Goal: Task Accomplishment & Management: Manage account settings

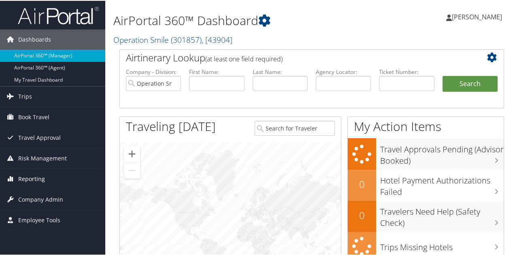
click at [32, 179] on span "Reporting" at bounding box center [31, 178] width 27 height 20
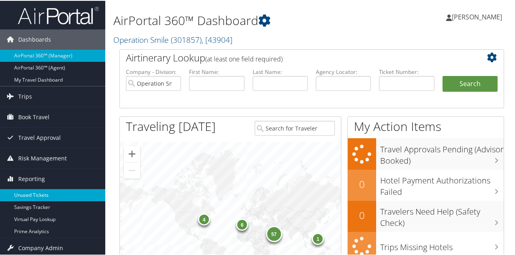
click at [32, 194] on link "Unused Tickets" at bounding box center [52, 195] width 105 height 12
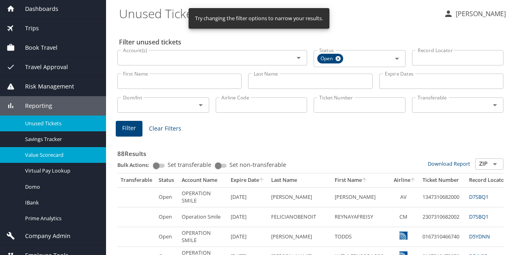
scroll to position [44, 0]
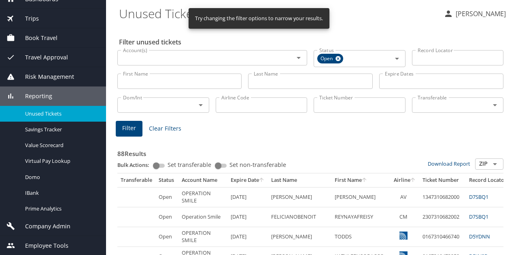
click at [45, 226] on span "Company Admin" at bounding box center [42, 226] width 55 height 9
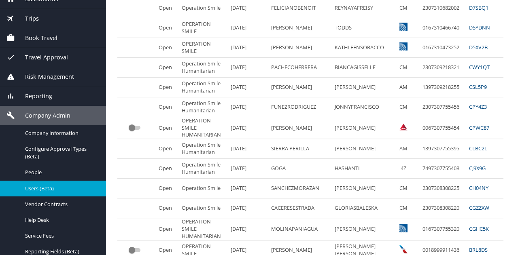
scroll to position [243, 0]
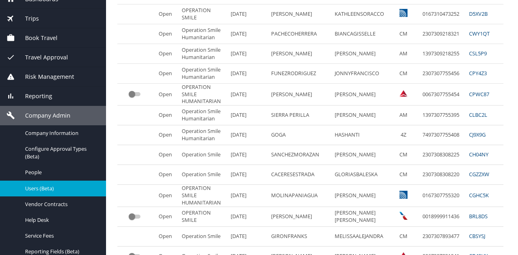
click at [36, 187] on span "Users (Beta)" at bounding box center [60, 189] width 71 height 8
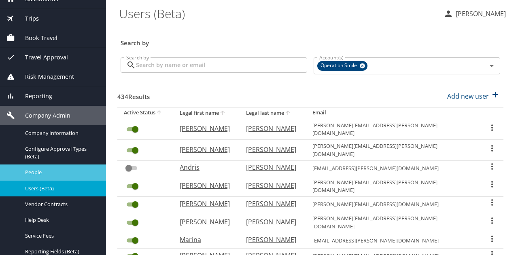
click at [36, 173] on span "People" at bounding box center [60, 173] width 71 height 8
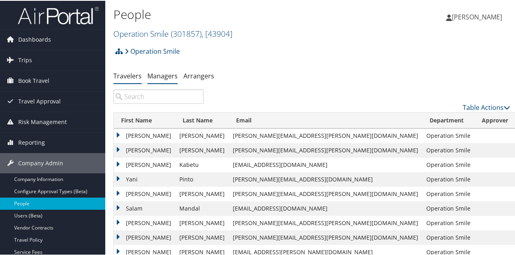
click at [157, 74] on link "Managers" at bounding box center [162, 75] width 30 height 9
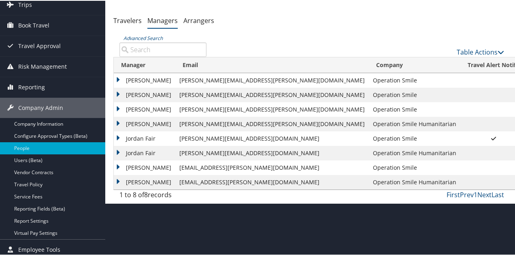
scroll to position [58, 0]
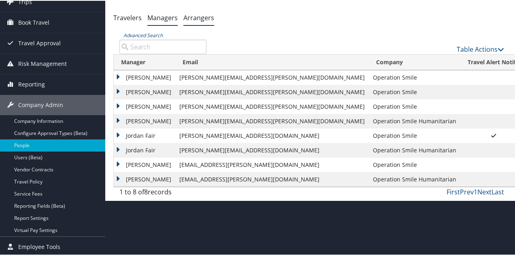
click at [193, 20] on link "Arrangers" at bounding box center [198, 17] width 31 height 9
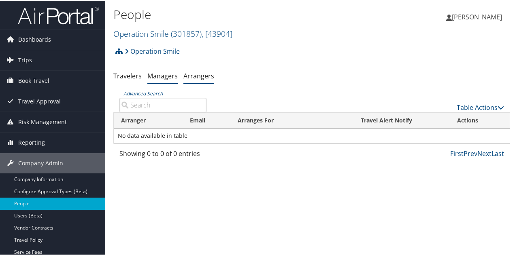
click at [160, 78] on link "Managers" at bounding box center [162, 75] width 30 height 9
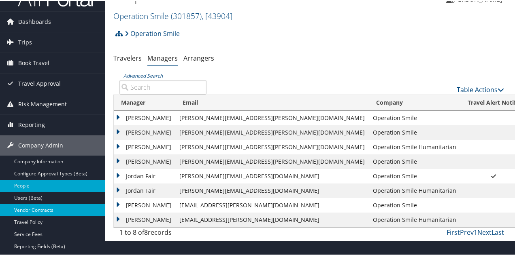
scroll to position [58, 0]
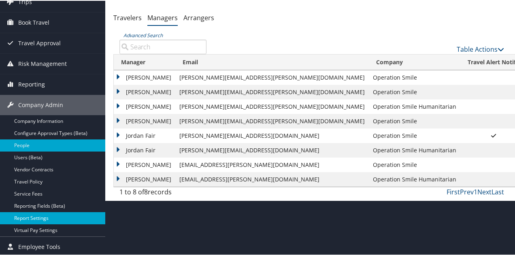
click at [41, 217] on link "Report Settings" at bounding box center [52, 218] width 105 height 12
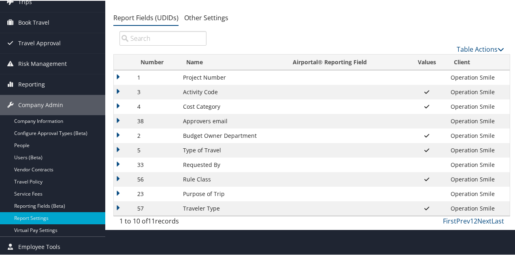
scroll to position [58, 0]
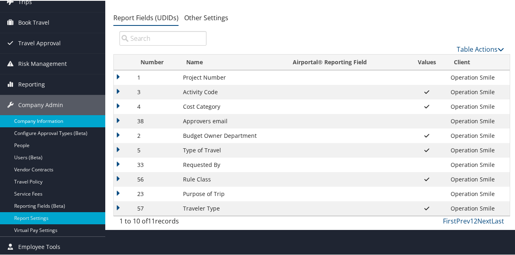
click at [33, 120] on link "Company Information" at bounding box center [52, 121] width 105 height 12
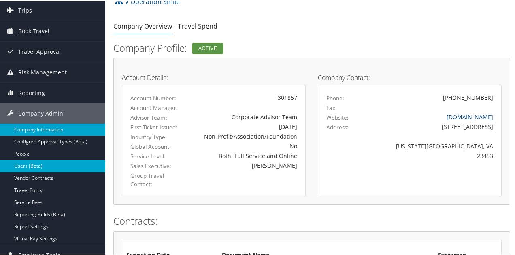
scroll to position [62, 0]
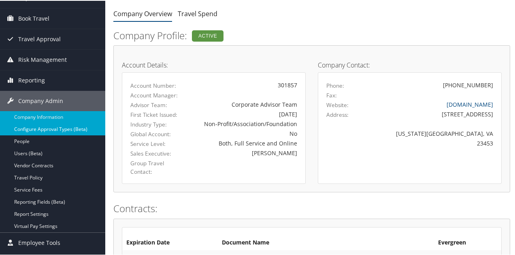
click at [45, 131] on link "Configure Approval Types (Beta)" at bounding box center [52, 129] width 105 height 12
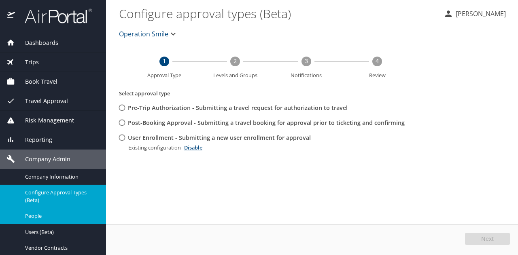
click at [34, 217] on span "People" at bounding box center [60, 216] width 71 height 8
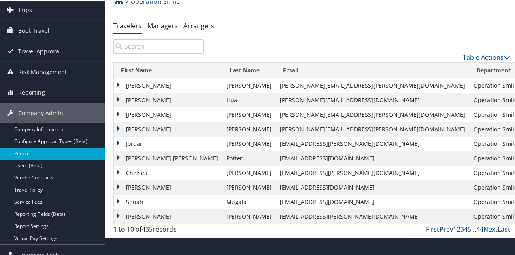
scroll to position [58, 0]
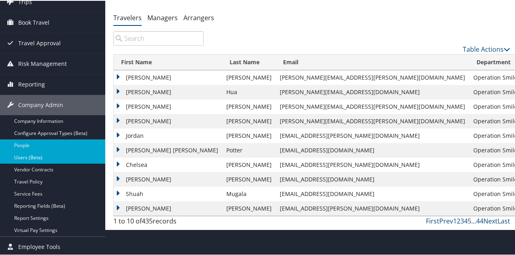
click at [23, 156] on link "Users (Beta)" at bounding box center [52, 157] width 105 height 12
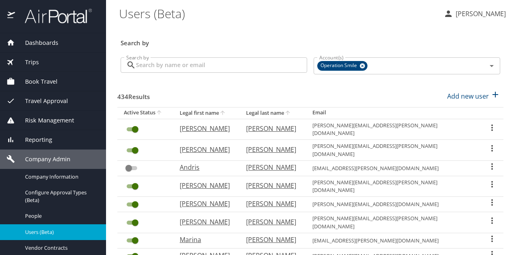
click at [27, 154] on div "Company Admin" at bounding box center [53, 159] width 106 height 19
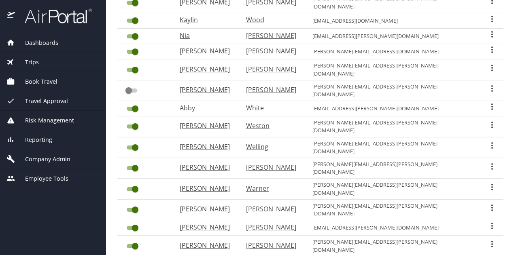
scroll to position [288, 0]
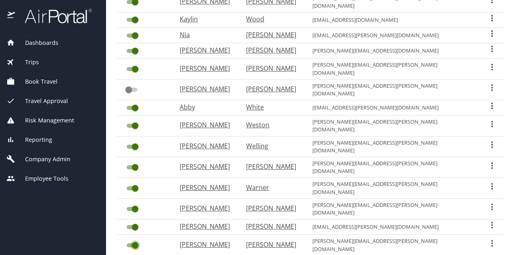
click at [135, 241] on input "User Search Table" at bounding box center [135, 246] width 29 height 10
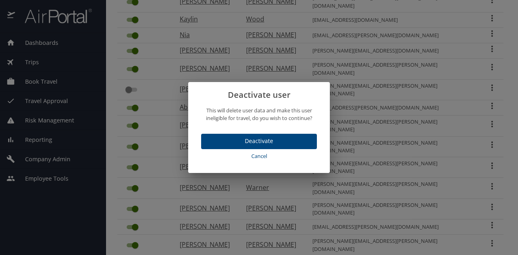
click at [255, 140] on span "Deactivate" at bounding box center [259, 141] width 103 height 10
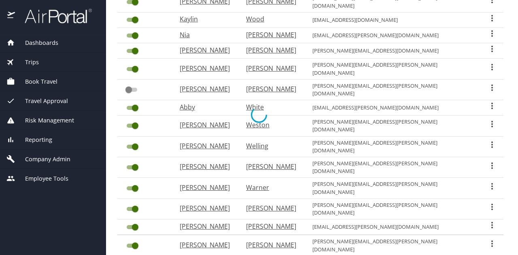
checkbox input "false"
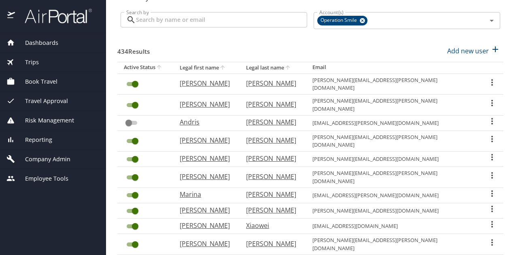
scroll to position [5, 0]
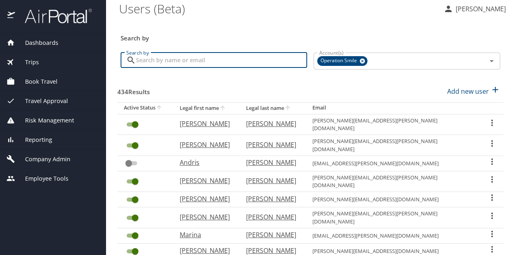
click at [195, 62] on input "Search by" at bounding box center [221, 60] width 171 height 15
click at [28, 160] on span "Company Admin" at bounding box center [42, 159] width 55 height 9
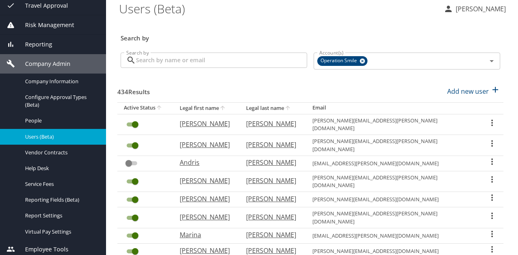
scroll to position [99, 0]
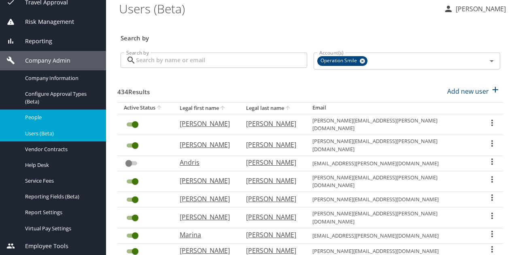
click at [38, 119] on span "People" at bounding box center [60, 118] width 71 height 8
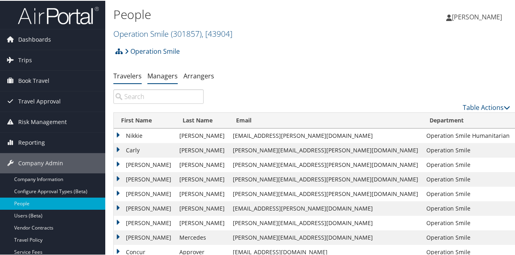
click at [161, 76] on link "Managers" at bounding box center [162, 75] width 30 height 9
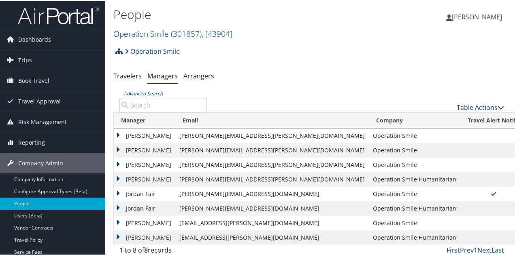
click at [142, 102] on input "Advanced Search" at bounding box center [162, 104] width 87 height 15
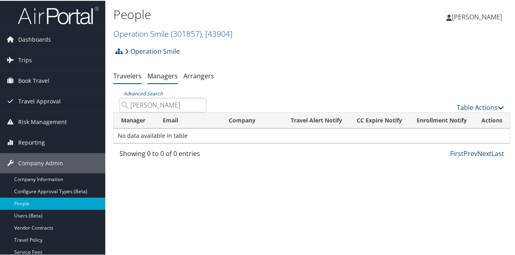
type input "[PERSON_NAME]"
click at [128, 76] on link "Travelers" at bounding box center [127, 75] width 28 height 9
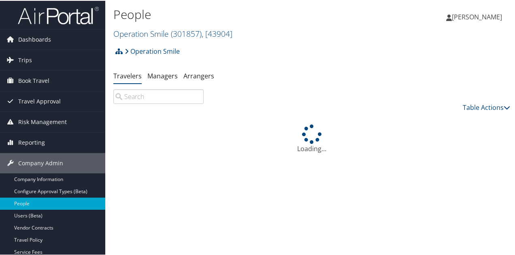
click at [155, 100] on input "search" at bounding box center [158, 96] width 90 height 15
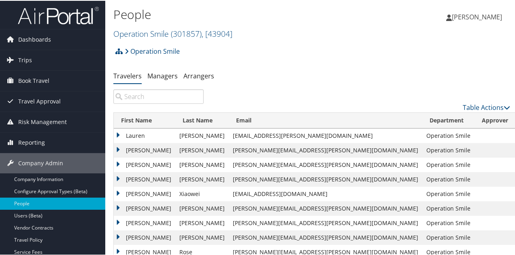
type input "i"
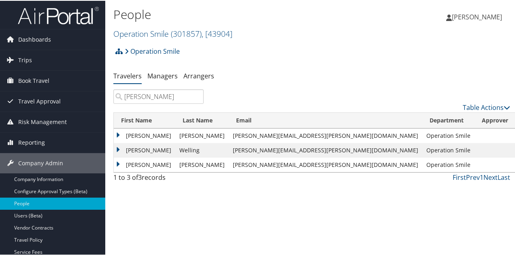
type input "[PERSON_NAME]"
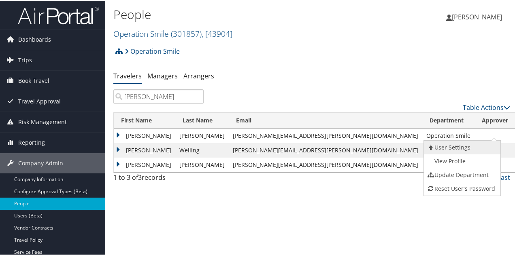
click at [445, 147] on link "User Settings" at bounding box center [461, 147] width 74 height 14
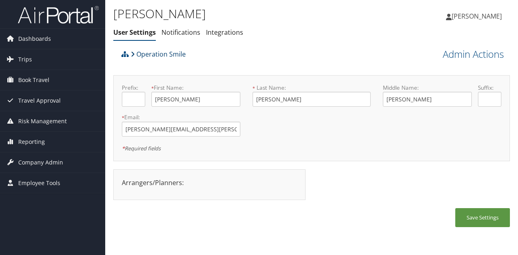
click at [168, 55] on link "Operation Smile" at bounding box center [158, 54] width 55 height 16
click at [486, 55] on link "Admin Actions" at bounding box center [473, 54] width 61 height 14
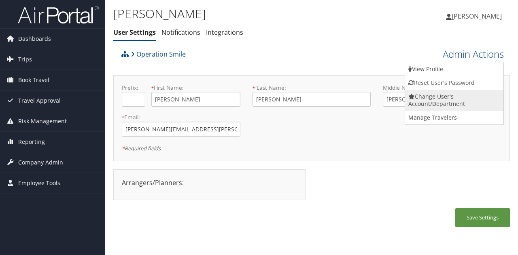
click at [435, 100] on link "Change User's Account/Department" at bounding box center [454, 100] width 98 height 21
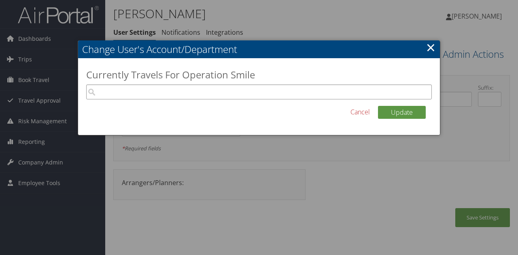
click at [247, 94] on input "search" at bounding box center [259, 92] width 346 height 15
click at [431, 47] on link "×" at bounding box center [430, 47] width 9 height 16
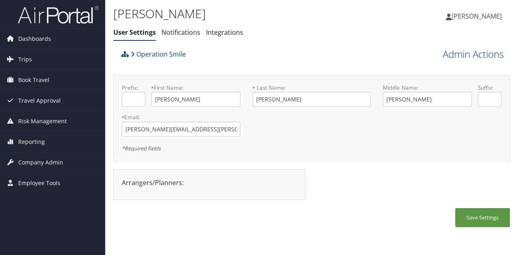
click at [126, 53] on icon at bounding box center [124, 54] width 7 height 6
click at [149, 53] on link "Operation Smile" at bounding box center [158, 54] width 55 height 16
click at [232, 32] on link "Integrations" at bounding box center [224, 32] width 37 height 9
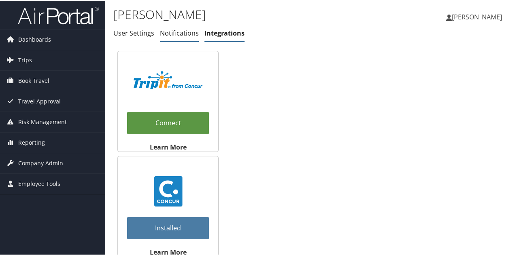
click at [168, 34] on link "Notifications" at bounding box center [179, 32] width 39 height 9
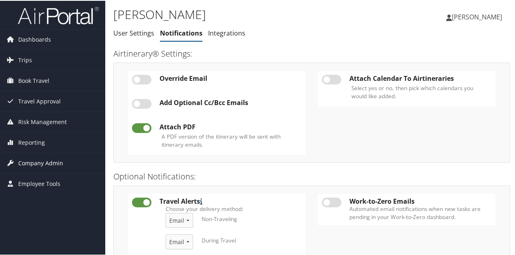
click at [34, 161] on span "Company Admin" at bounding box center [40, 163] width 45 height 20
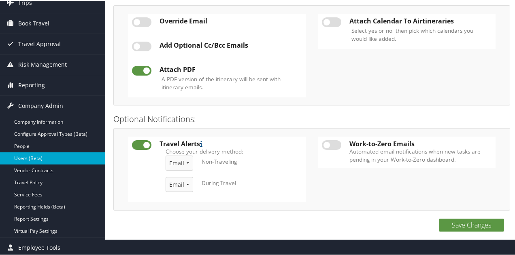
scroll to position [58, 0]
